Goal: Go to known website: Go to known website

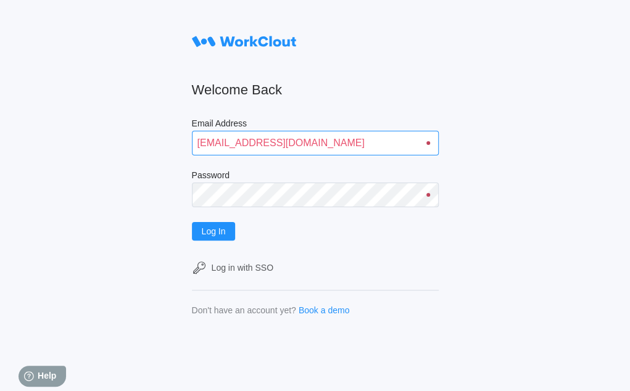
type input "quadristi@simcona.com"
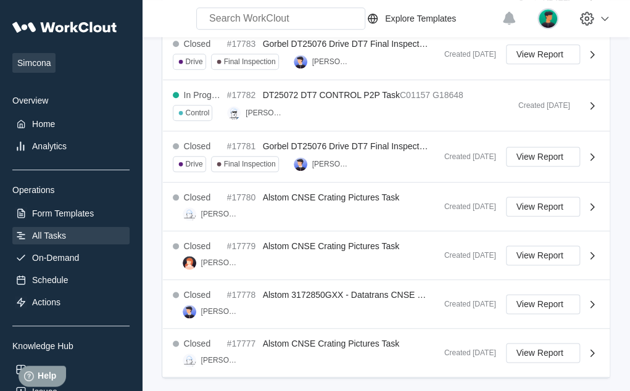
scroll to position [503, 0]
